Goal: Task Accomplishment & Management: Use online tool/utility

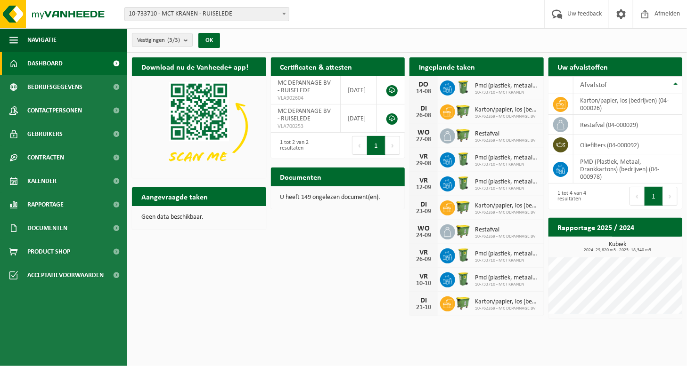
click at [33, 64] on span "Dashboard" at bounding box center [44, 64] width 35 height 24
click at [595, 123] on td "restafval (04-000029)" at bounding box center [627, 125] width 109 height 20
click at [563, 123] on icon at bounding box center [561, 124] width 8 height 9
click at [208, 14] on span "10-733710 - MCT KRANEN - RUISELEDE" at bounding box center [207, 14] width 164 height 13
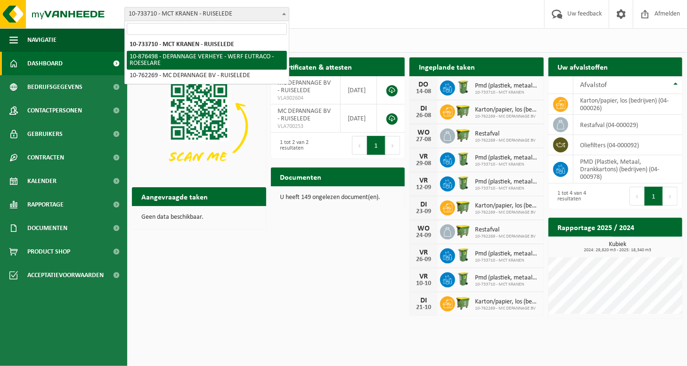
select select "107536"
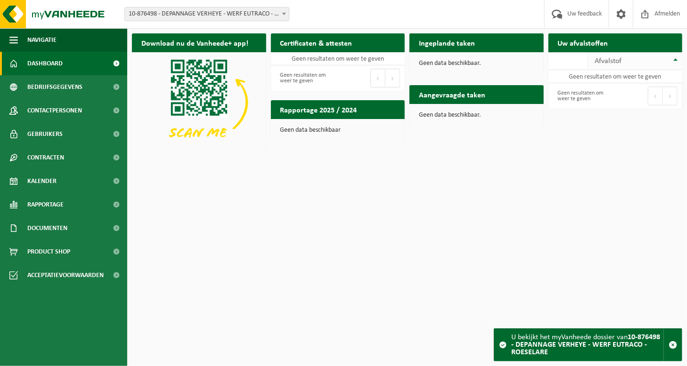
click at [616, 61] on span "Afvalstof" at bounding box center [608, 61] width 27 height 8
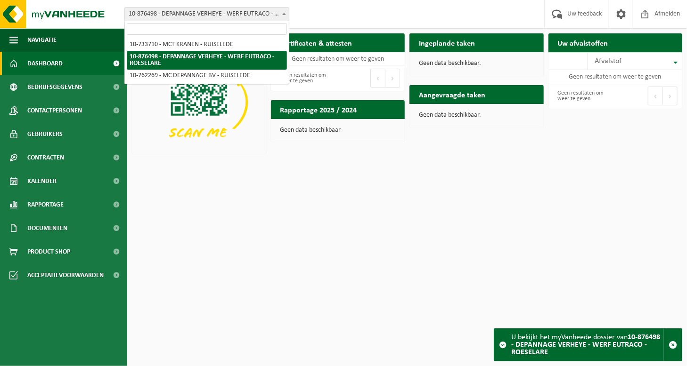
click at [153, 16] on span "10-876498 - DEPANNAGE VERHEYE - WERF EUTRACO - ROESELARE" at bounding box center [207, 14] width 164 height 13
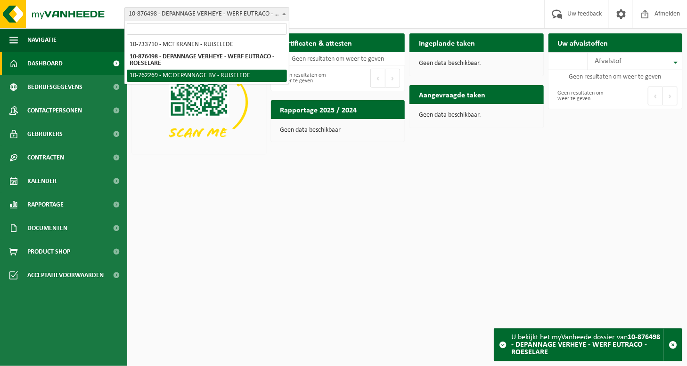
select select "10999"
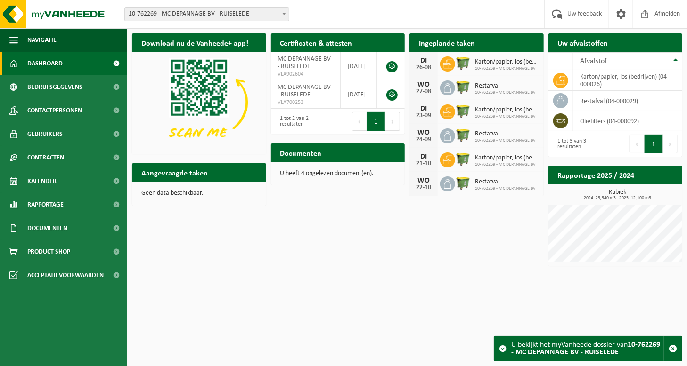
click at [494, 93] on span "10-762269 - MC DEPANNAGE BV" at bounding box center [505, 93] width 61 height 6
click at [42, 182] on span "Kalender" at bounding box center [41, 182] width 29 height 24
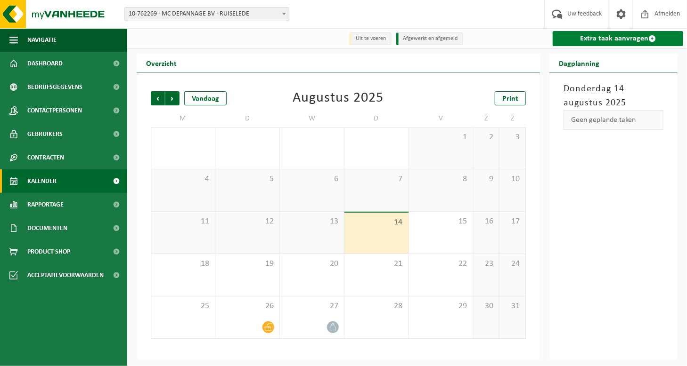
click at [614, 39] on link "Extra taak aanvragen" at bounding box center [617, 38] width 130 height 15
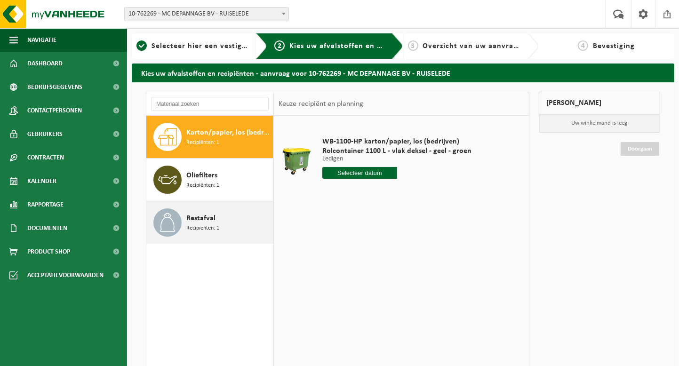
click at [200, 216] on span "Restafval" at bounding box center [200, 218] width 29 height 11
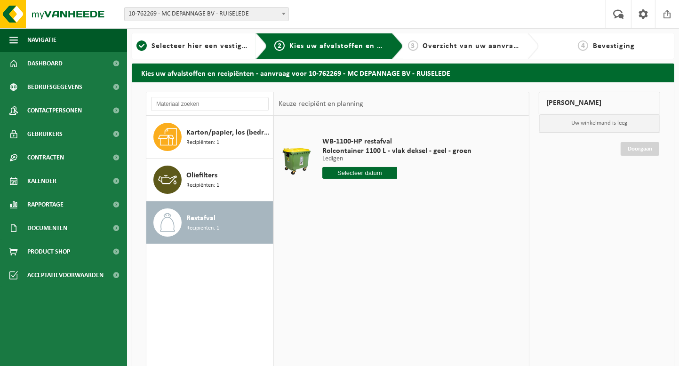
click at [362, 172] on input "text" at bounding box center [360, 173] width 75 height 12
click at [398, 257] on div "28 29 30 31 1 2 3 4 5 6 7 8 9 10 11 12 13 14 15 16 17 18 19 20 21 22 23 24 25 2…" at bounding box center [381, 256] width 116 height 75
click at [363, 271] on div "20" at bounding box center [364, 271] width 16 height 15
type input "Van 2025-08-20"
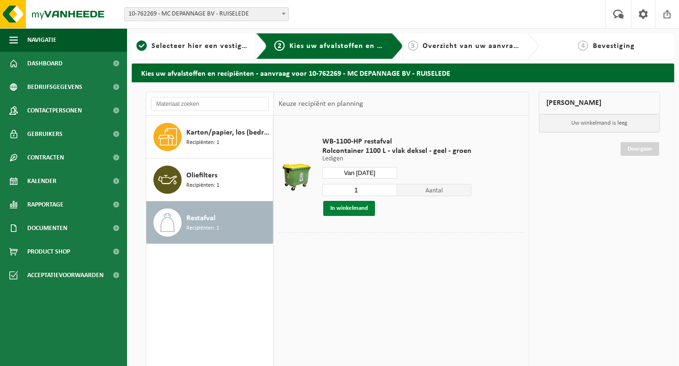
click at [363, 210] on button "In winkelmand" at bounding box center [350, 208] width 52 height 15
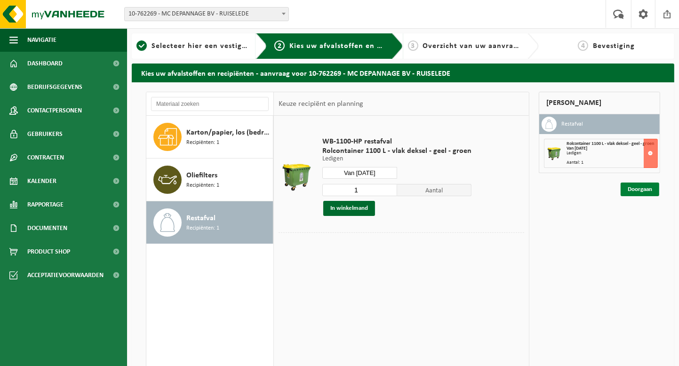
click at [635, 189] on link "Doorgaan" at bounding box center [640, 190] width 39 height 14
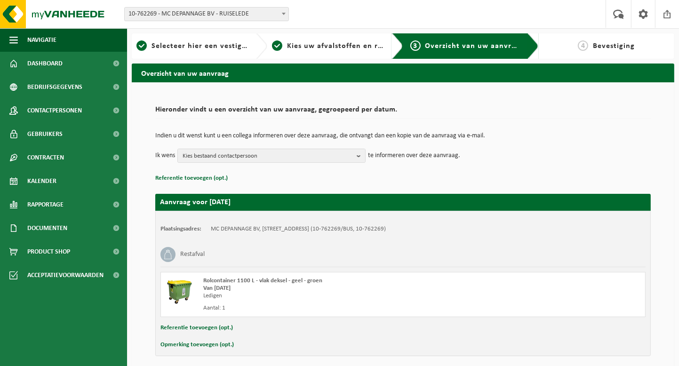
scroll to position [37, 0]
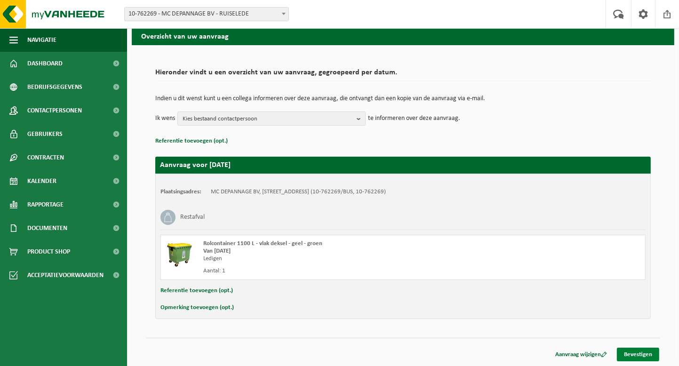
click at [632, 353] on link "Bevestigen" at bounding box center [638, 355] width 42 height 14
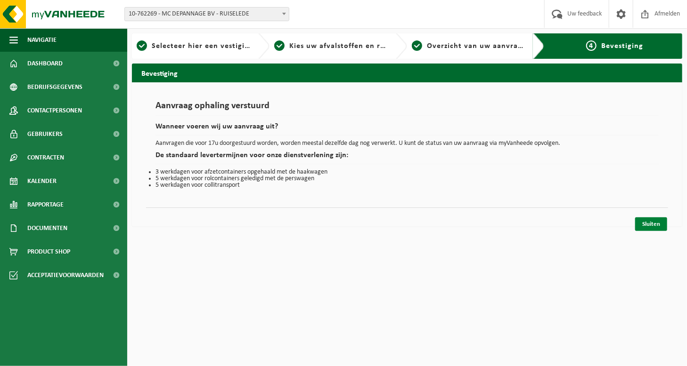
click at [642, 221] on link "Sluiten" at bounding box center [651, 225] width 32 height 14
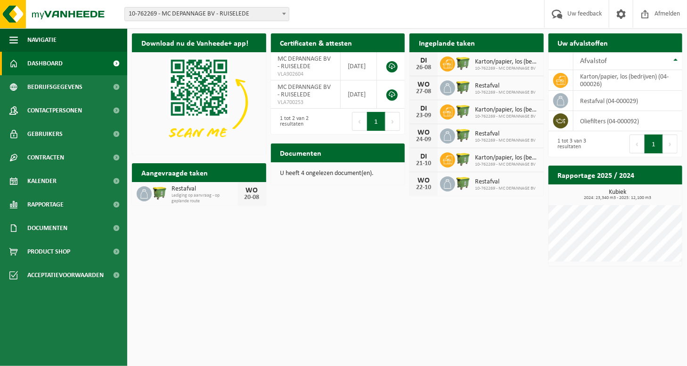
click at [478, 67] on span "10-762269 - MC DEPANNAGE BV" at bounding box center [507, 69] width 64 height 6
